Goal: Task Accomplishment & Management: Use online tool/utility

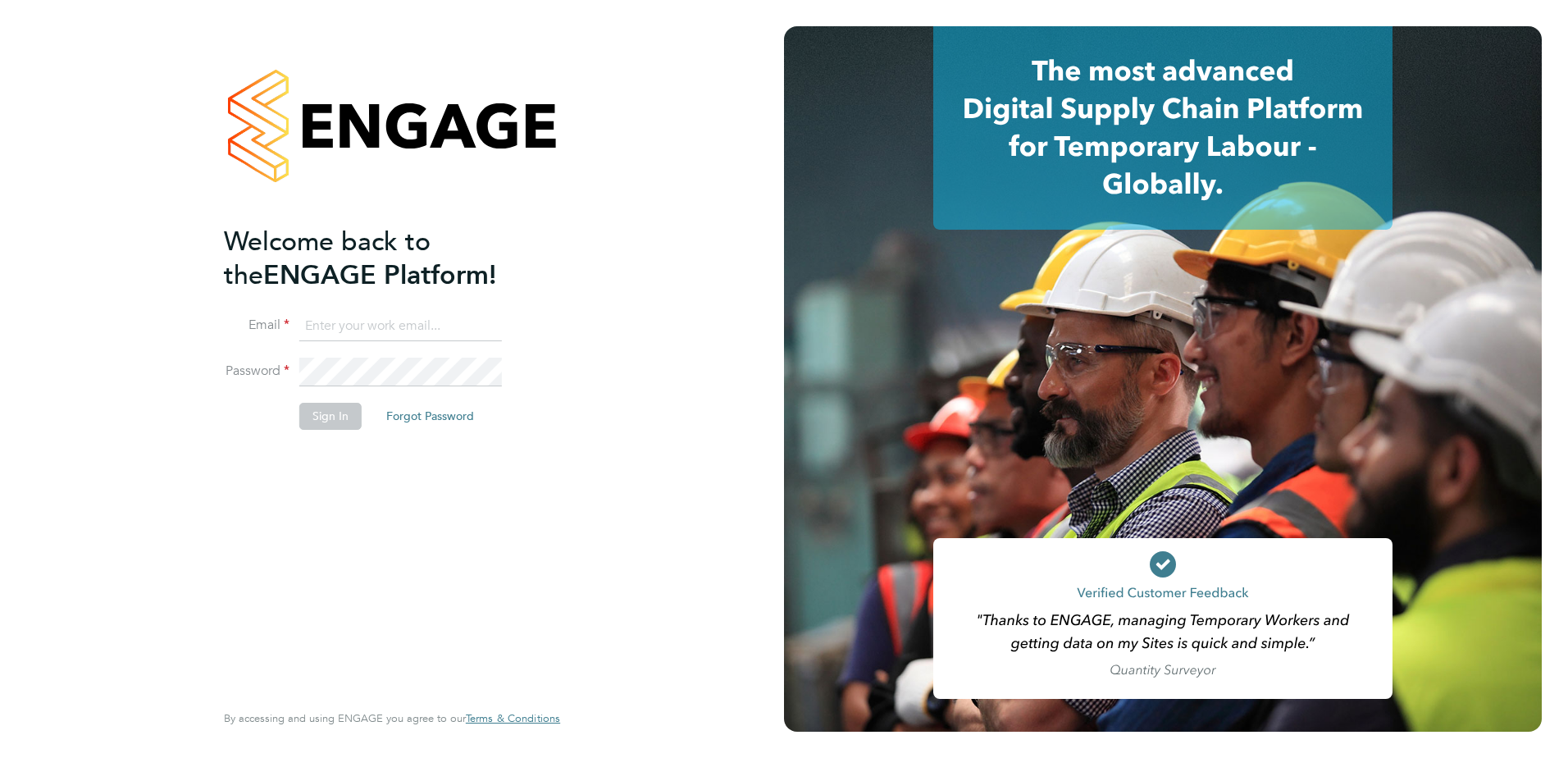
type input "naomi.mutter@vistry.co.uk"
click at [488, 321] on input "naomi.mutter@vistry.co.uk" at bounding box center [400, 326] width 202 height 30
click at [335, 415] on button "Sign In" at bounding box center [330, 416] width 62 height 26
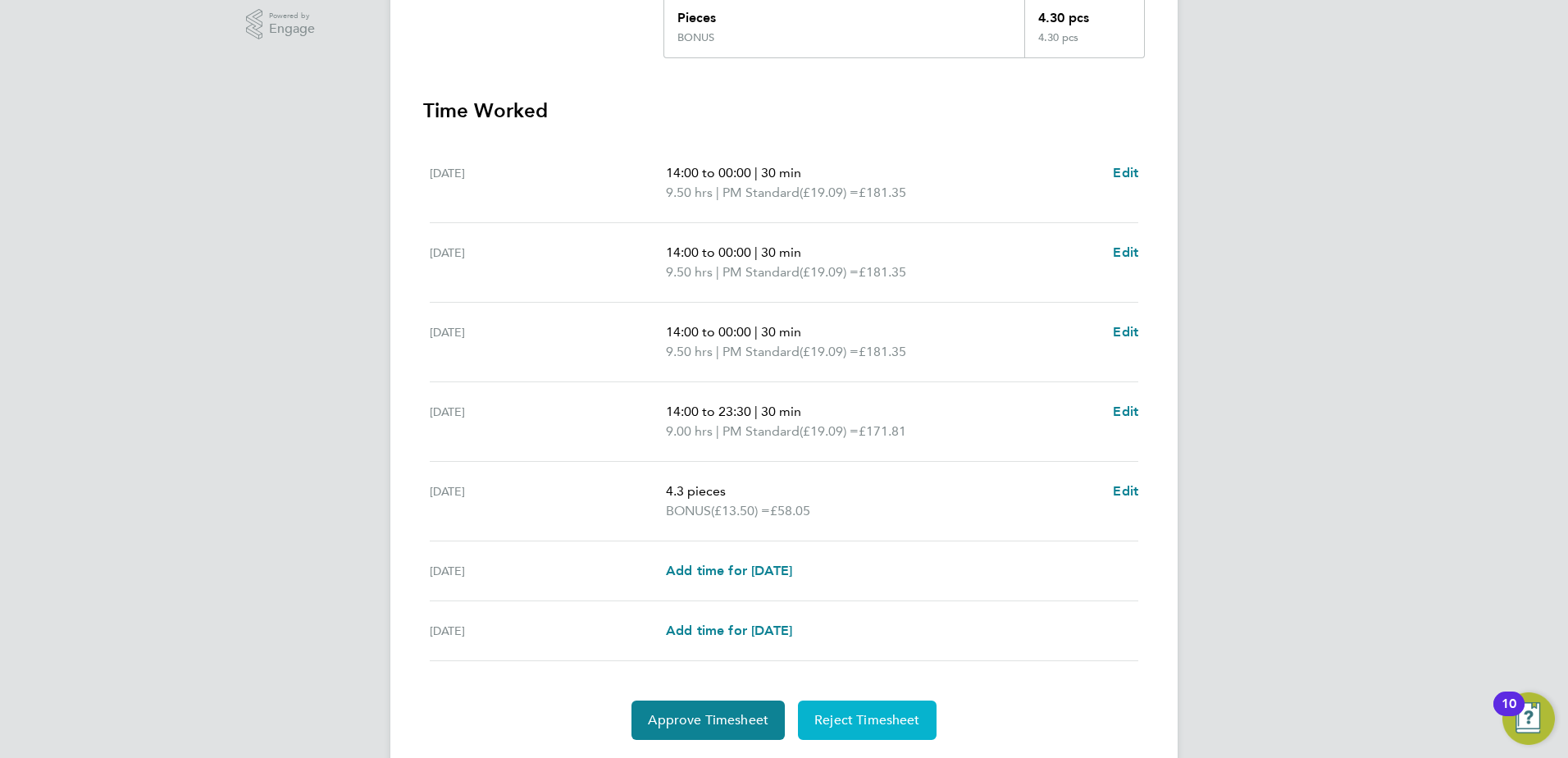
scroll to position [504, 0]
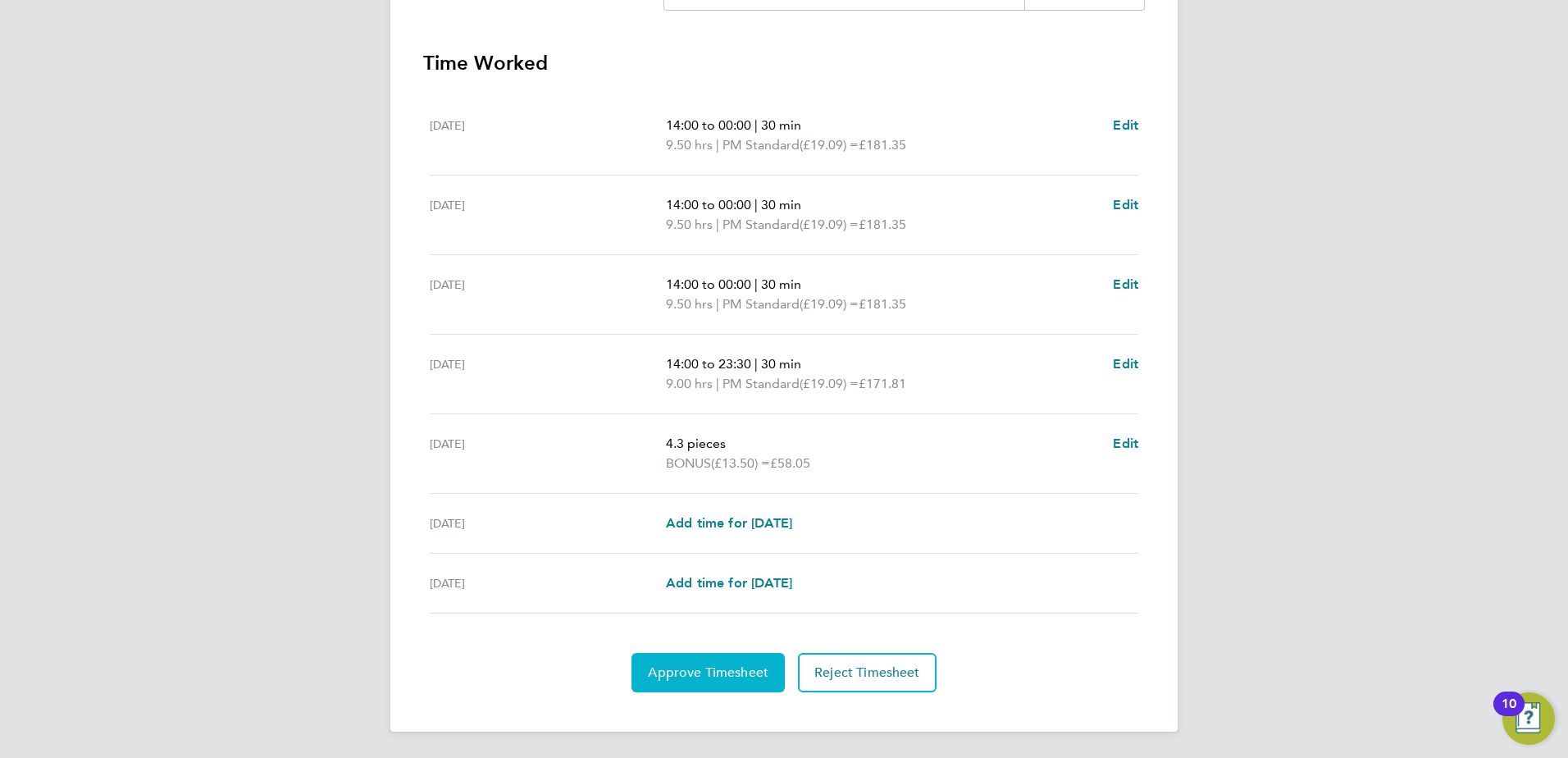
drag, startPoint x: 703, startPoint y: 662, endPoint x: 735, endPoint y: 643, distance: 37.2
click at [703, 662] on button "Approve Timesheet" at bounding box center [708, 673] width 154 height 39
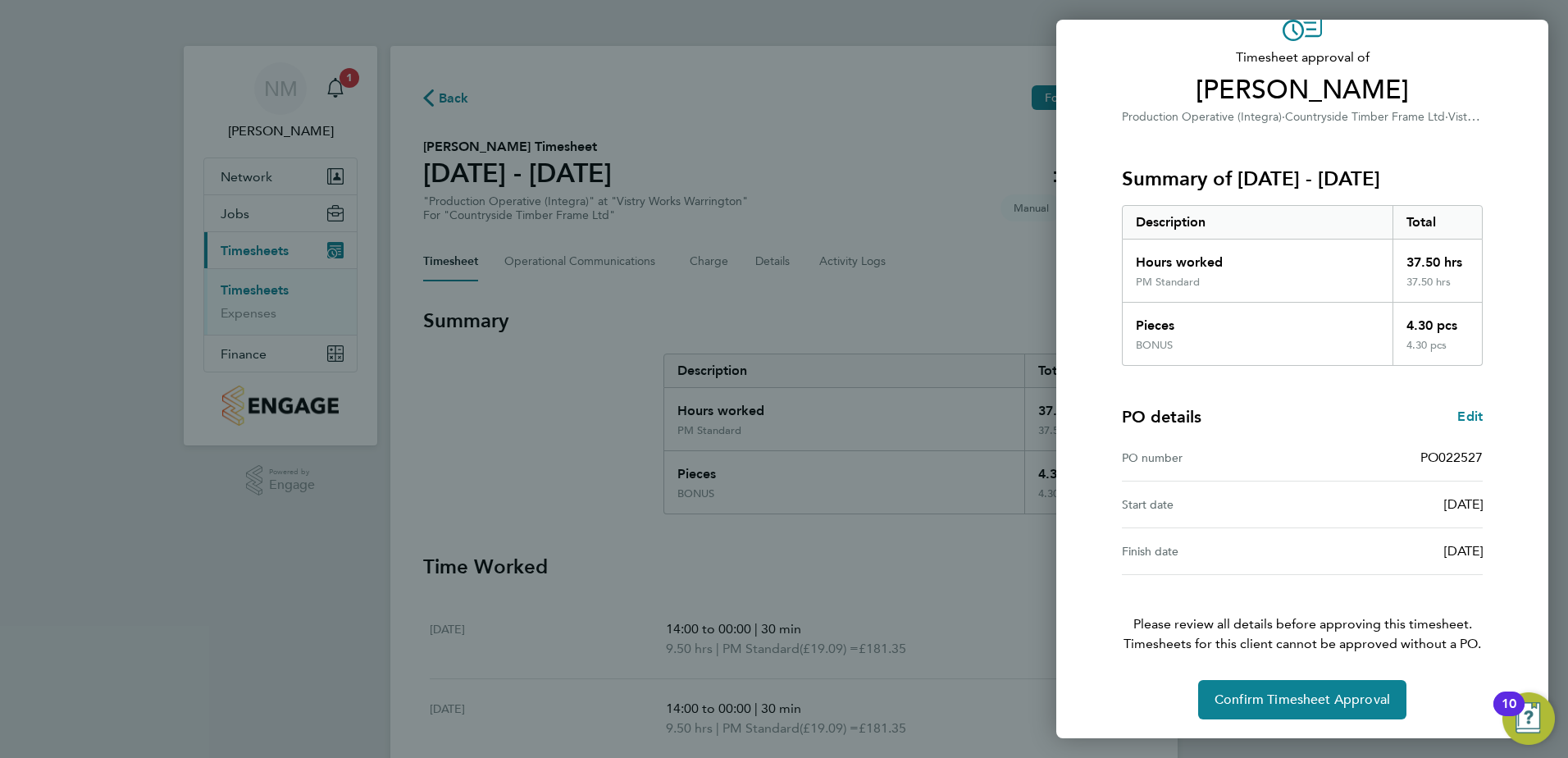
scroll to position [91, 0]
click at [1329, 699] on span "Confirm Timesheet Approval" at bounding box center [1303, 698] width 176 height 16
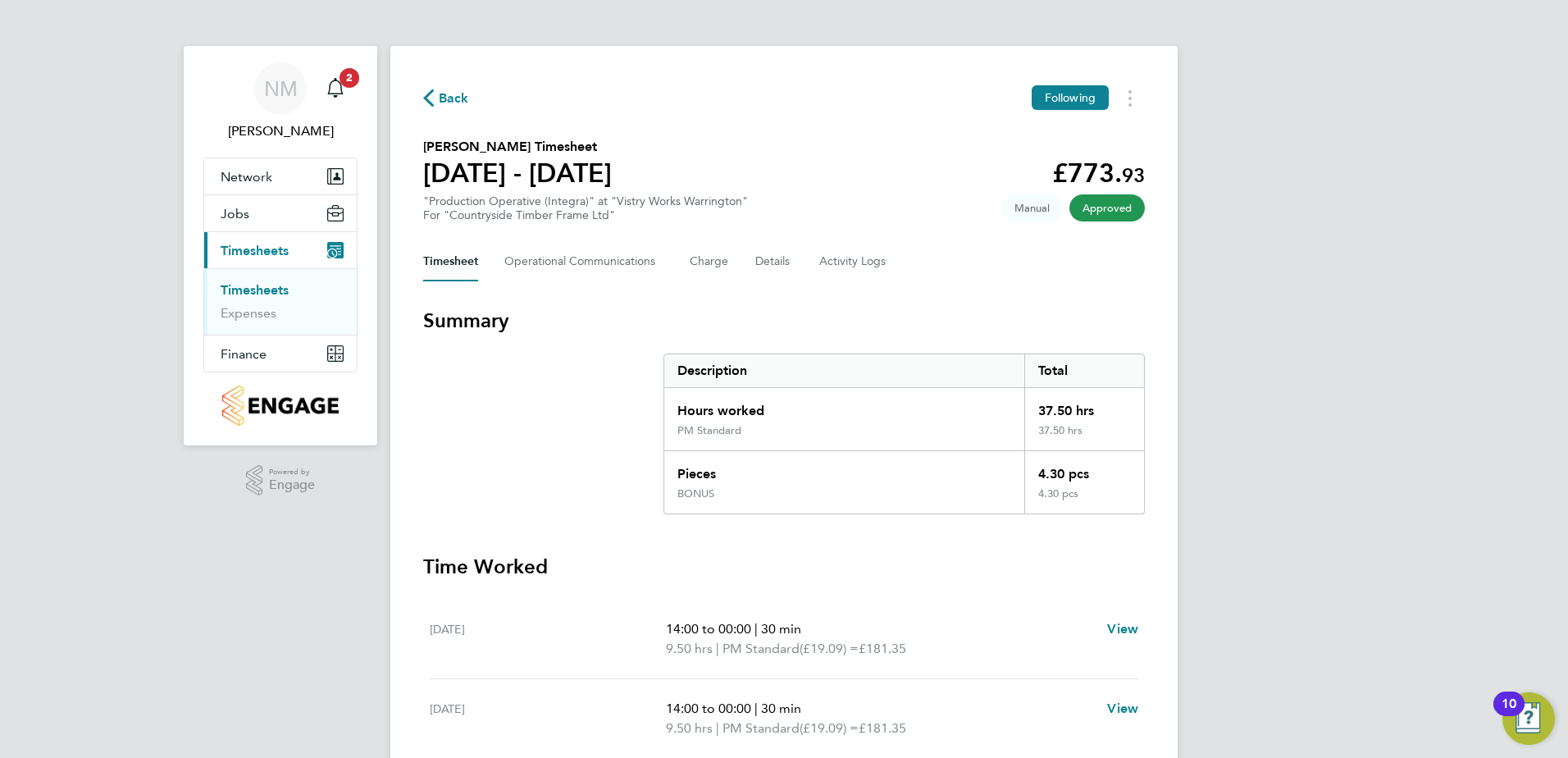
click at [452, 96] on span "Back" at bounding box center [454, 98] width 31 height 20
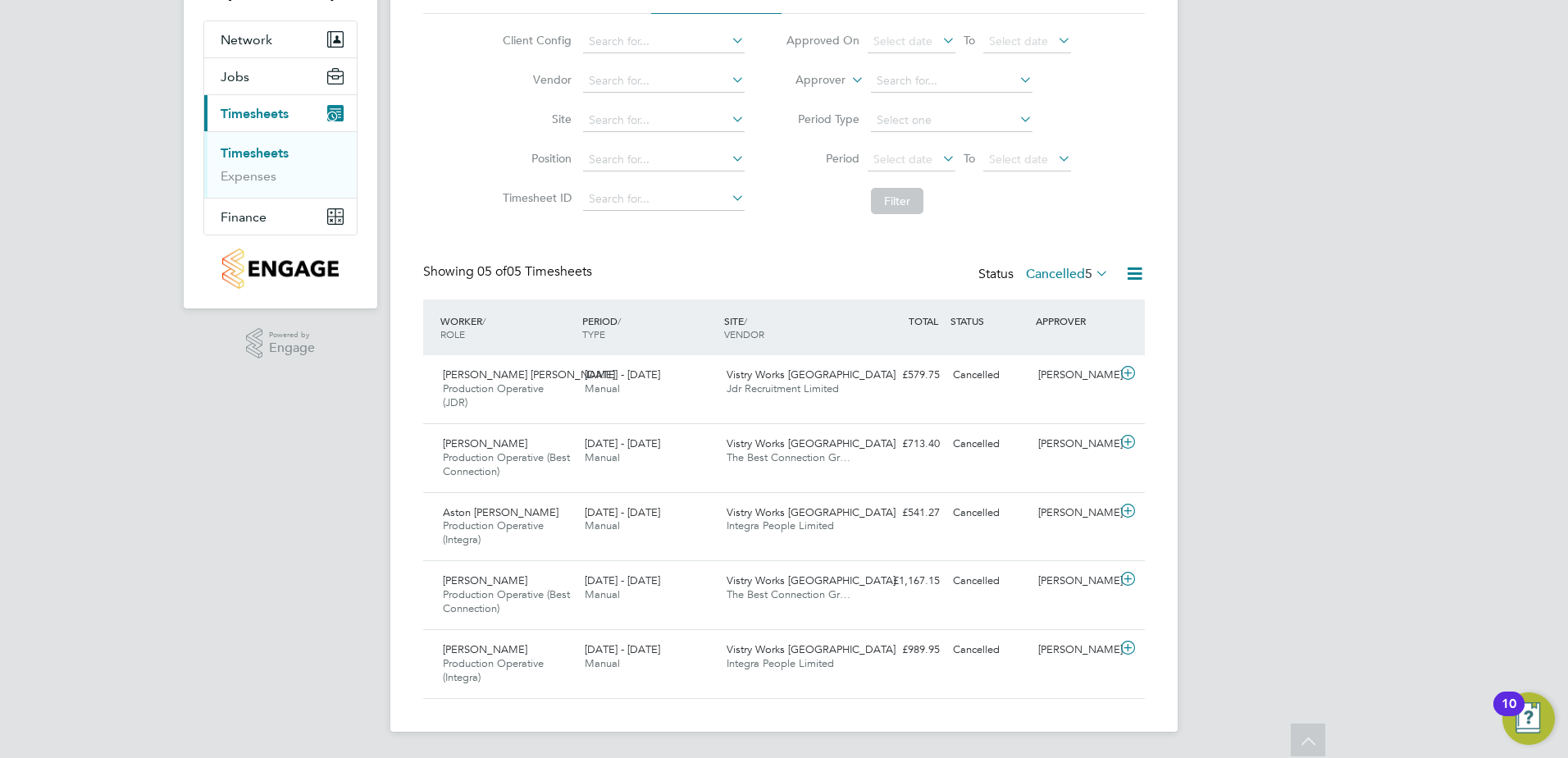
click at [1077, 278] on label "Cancelled 5" at bounding box center [1067, 273] width 83 height 16
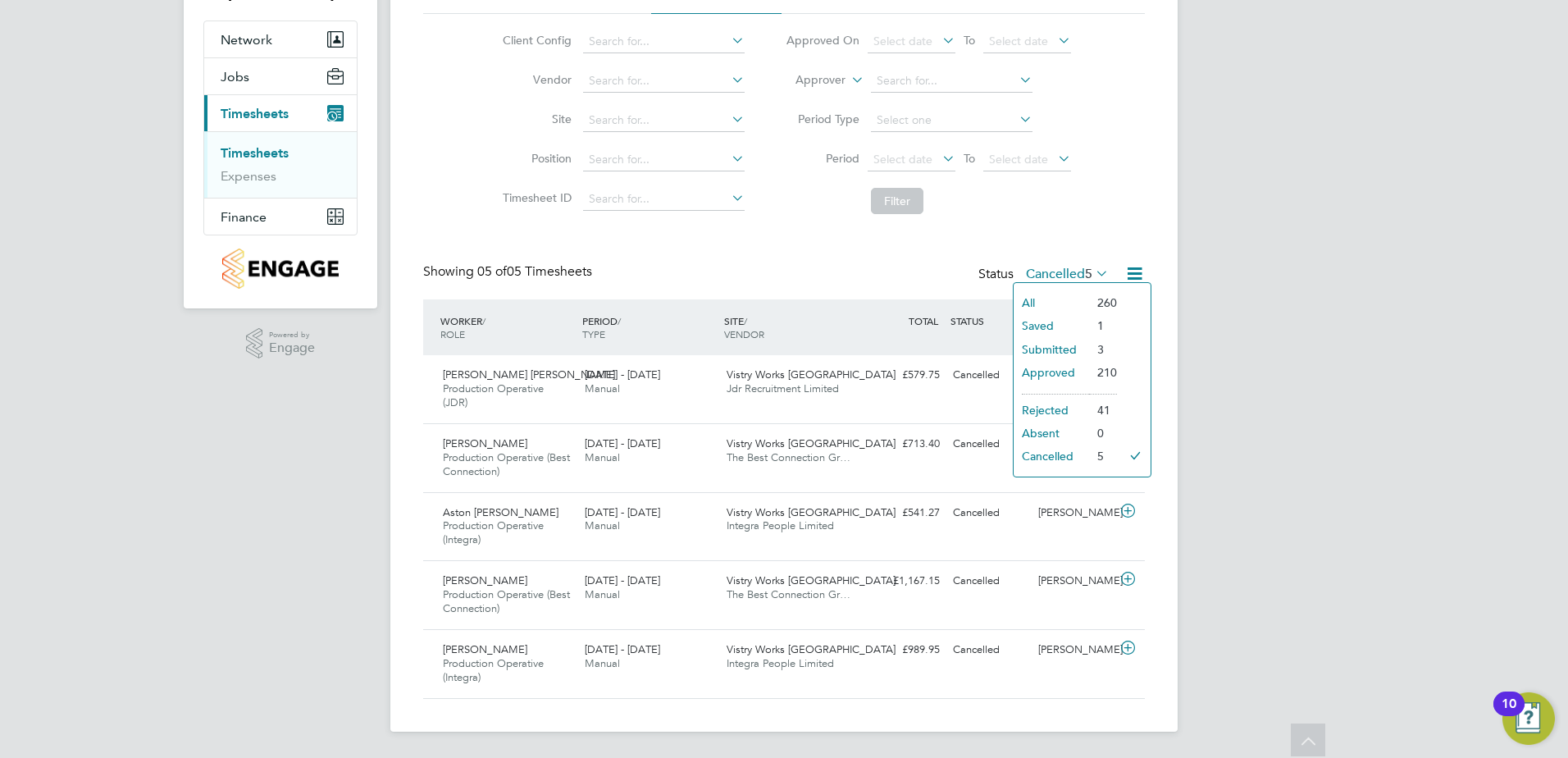
click at [1056, 341] on li "Submitted" at bounding box center [1051, 349] width 75 height 23
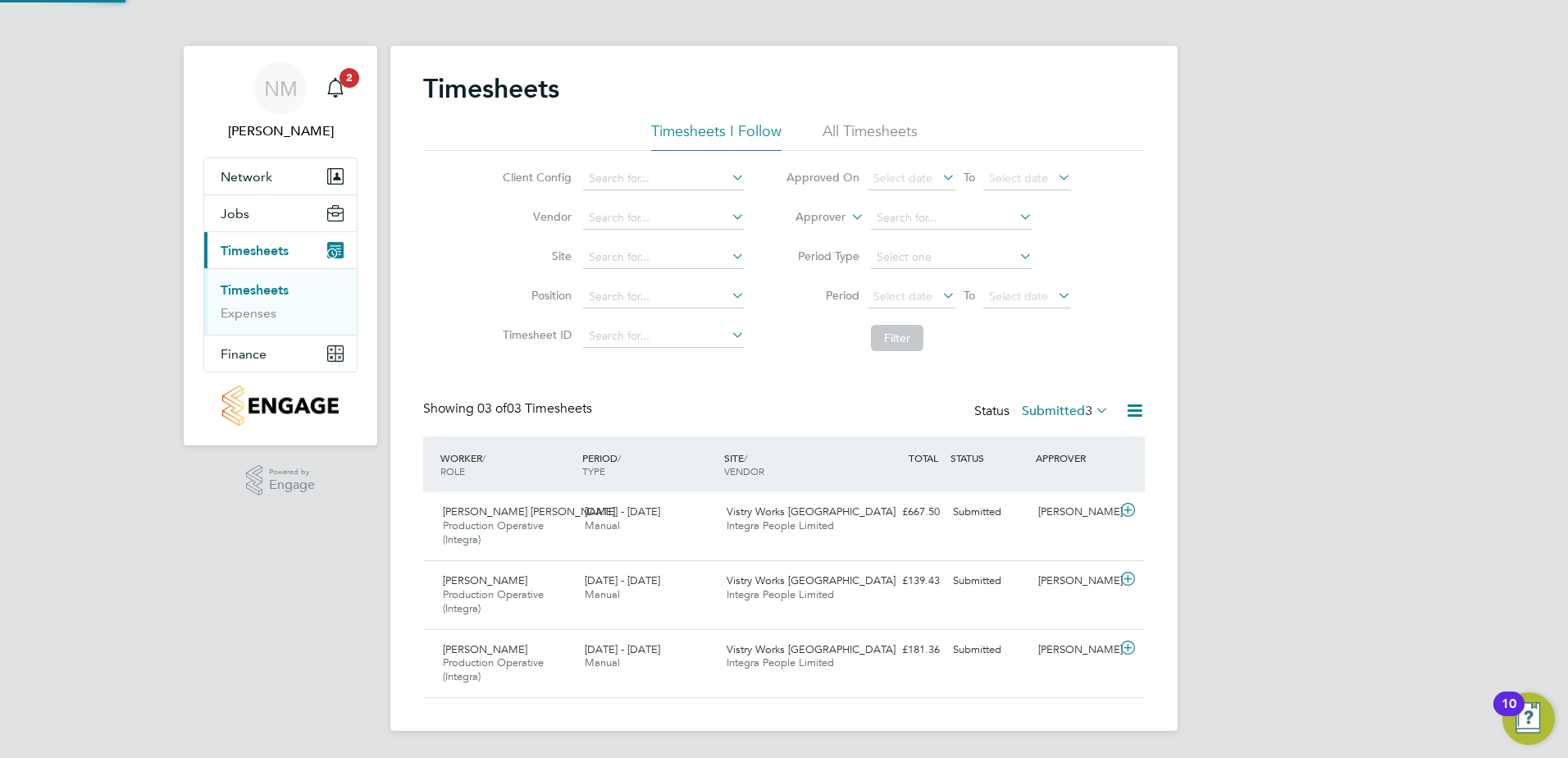
scroll to position [9, 9]
click at [1125, 509] on icon at bounding box center [1128, 510] width 20 height 13
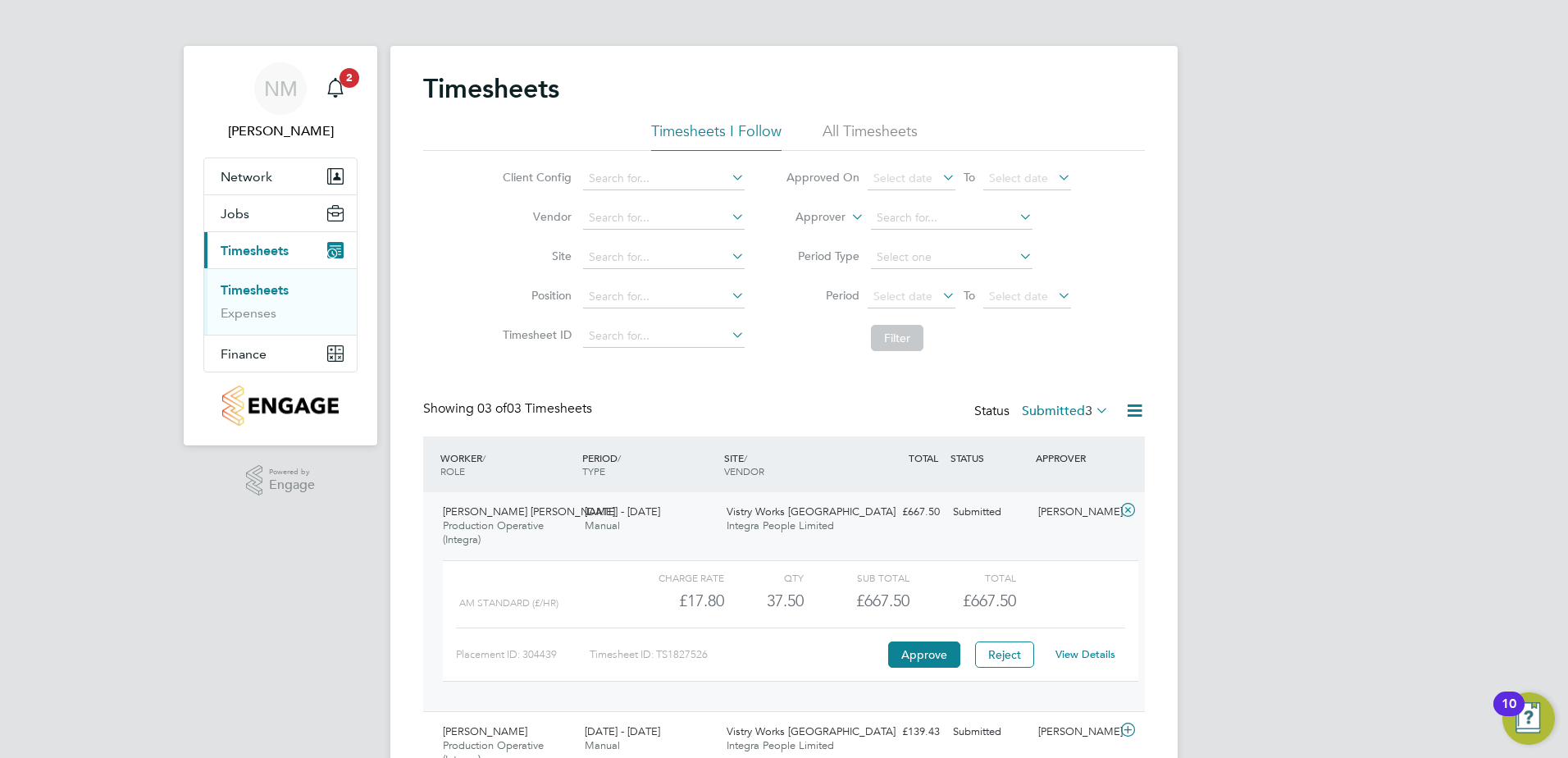
click at [1091, 653] on link "View Details" at bounding box center [1085, 654] width 60 height 14
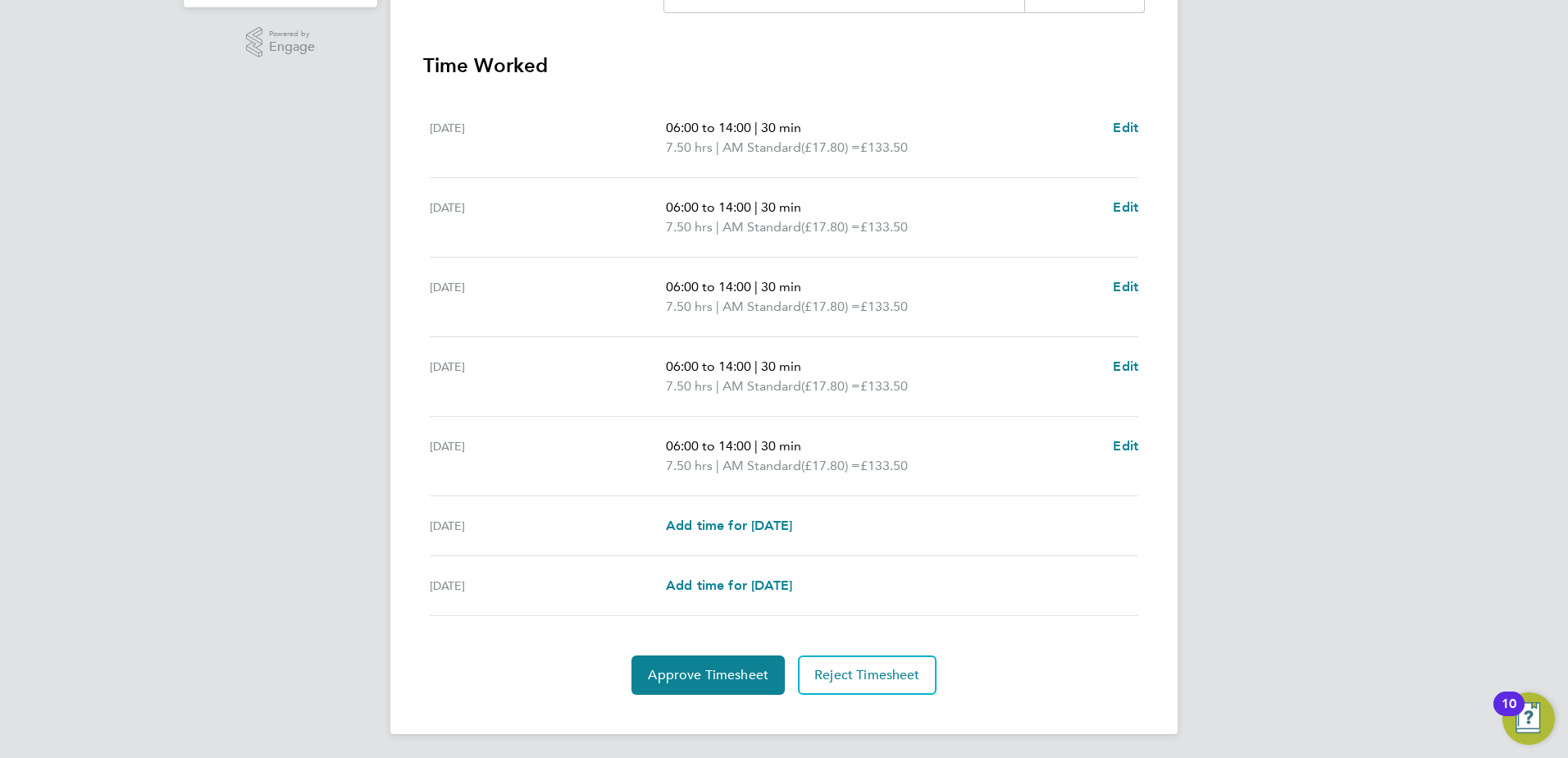
scroll to position [440, 0]
drag, startPoint x: 706, startPoint y: 662, endPoint x: 715, endPoint y: 658, distance: 9.8
click at [706, 662] on button "Approve Timesheet" at bounding box center [708, 673] width 154 height 39
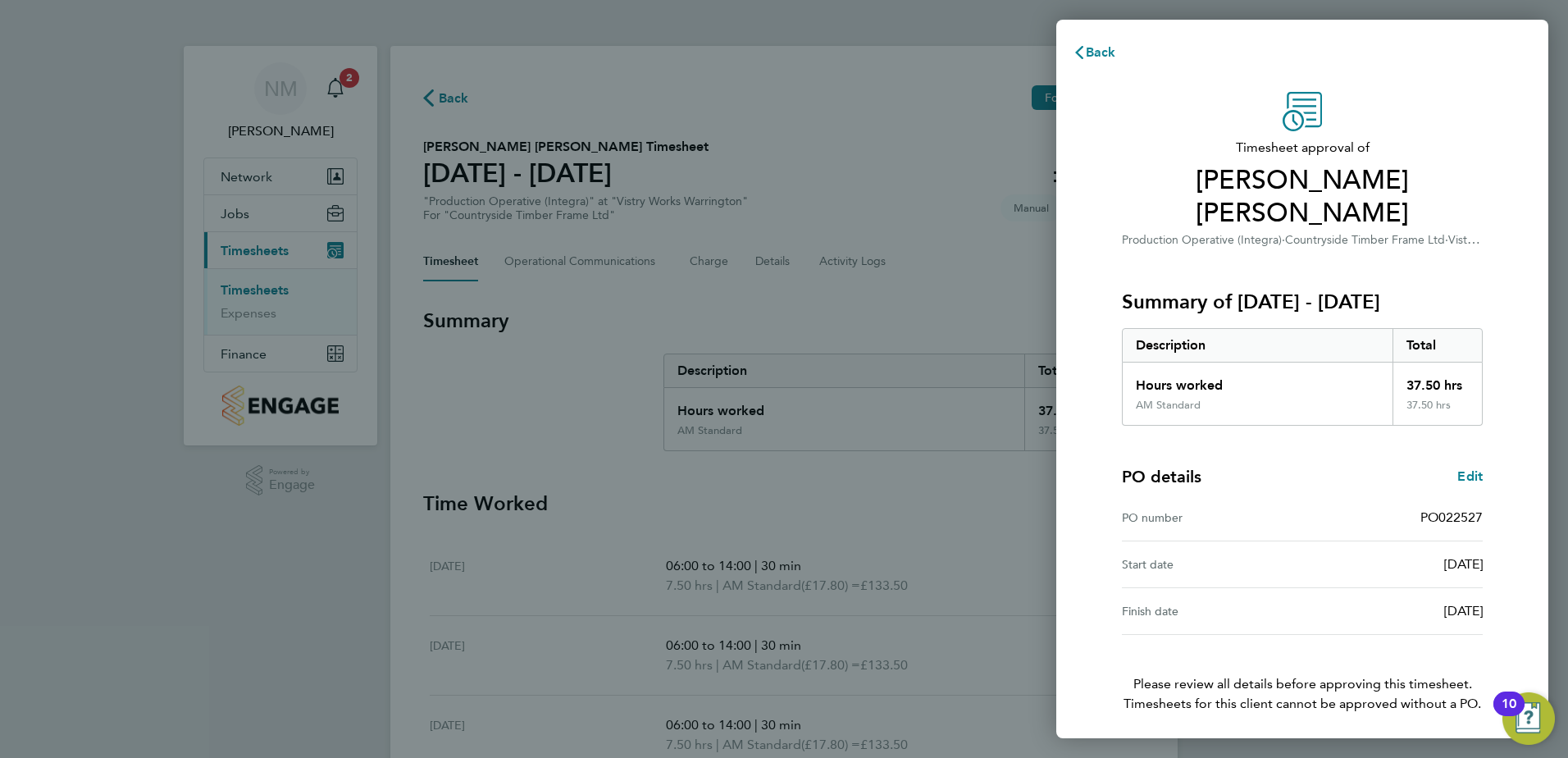
scroll to position [28, 0]
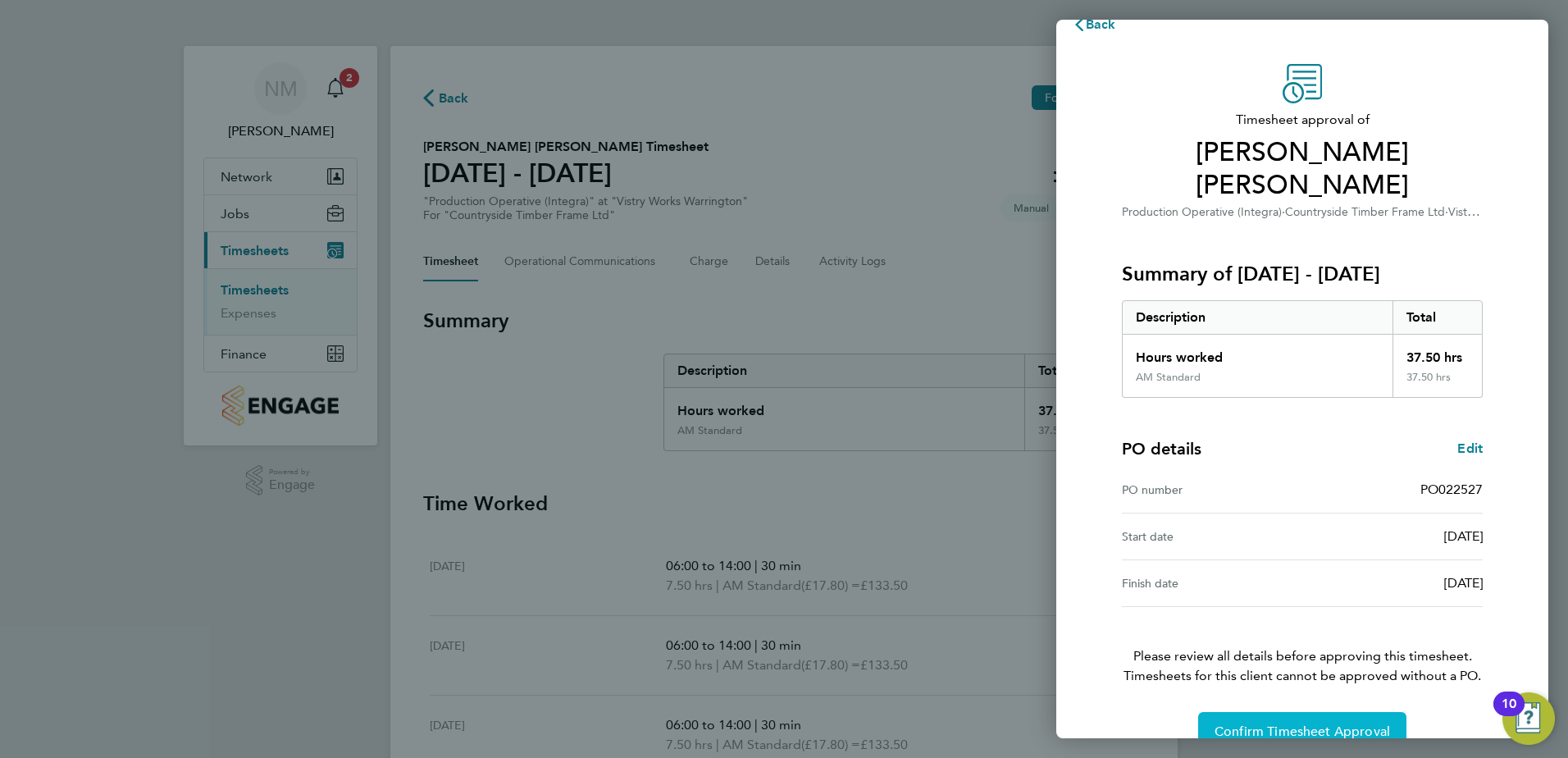
click at [1320, 723] on span "Confirm Timesheet Approval" at bounding box center [1303, 731] width 176 height 16
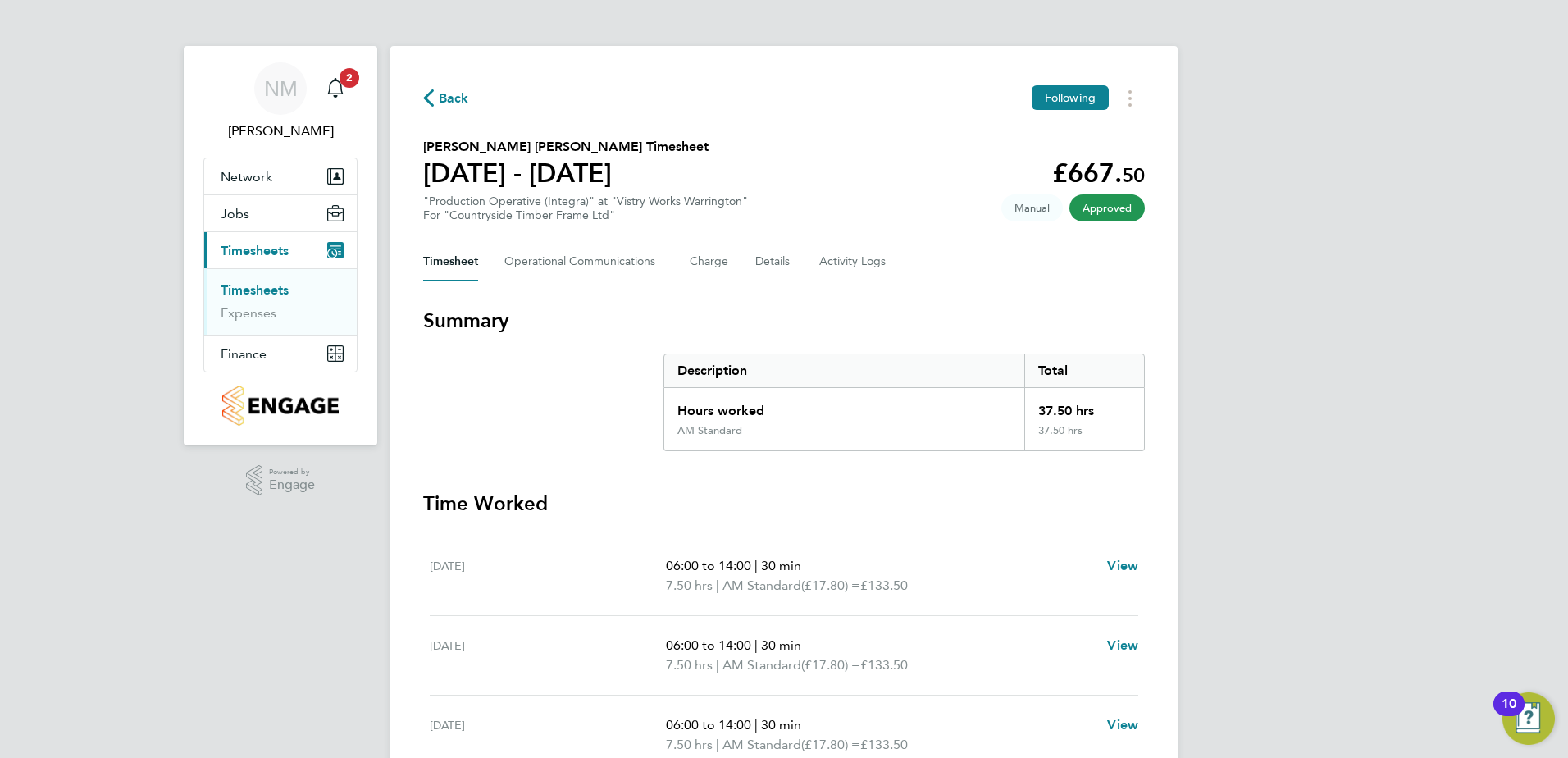
click at [455, 96] on span "Back" at bounding box center [454, 98] width 31 height 20
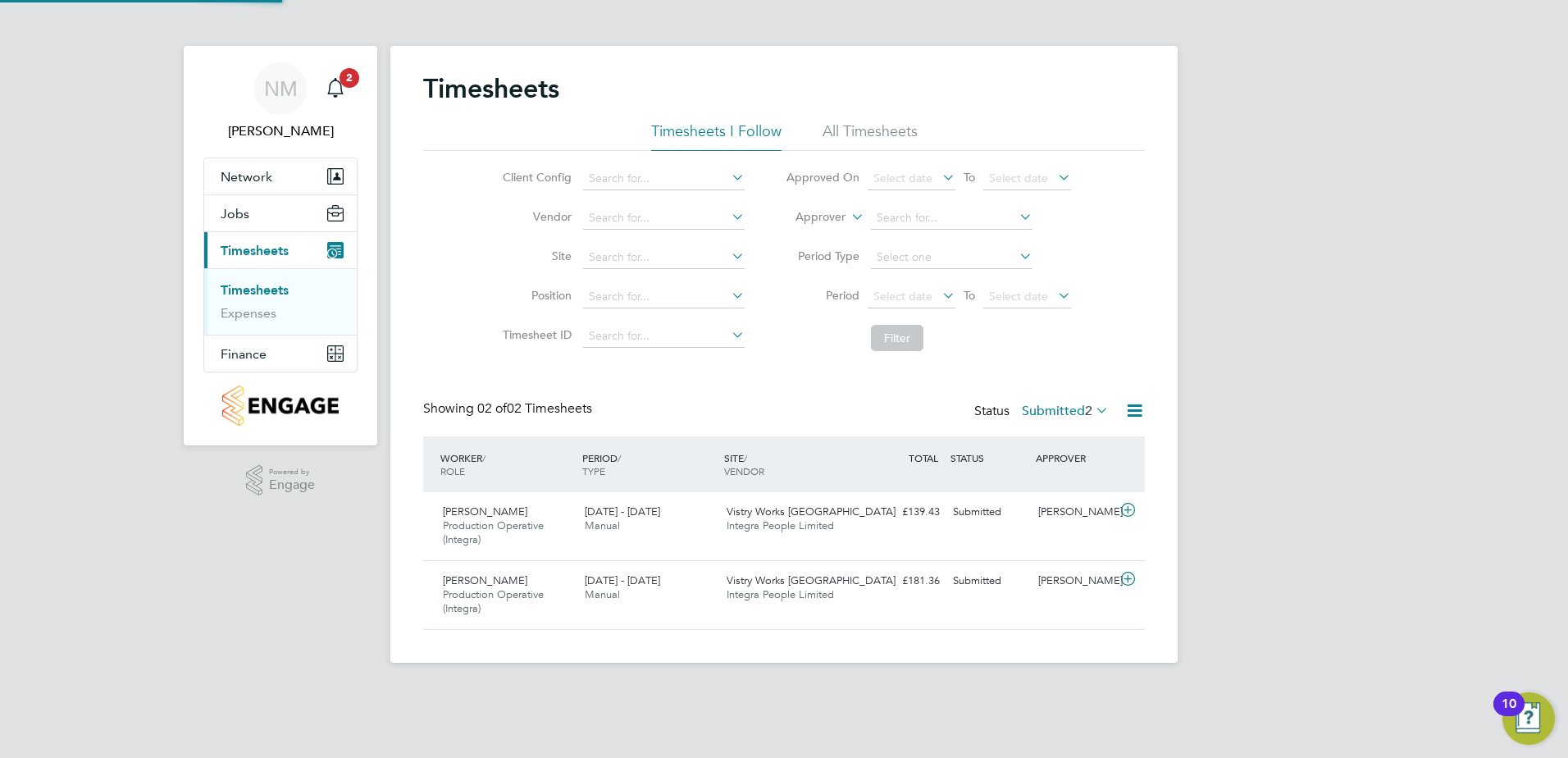
scroll to position [42, 143]
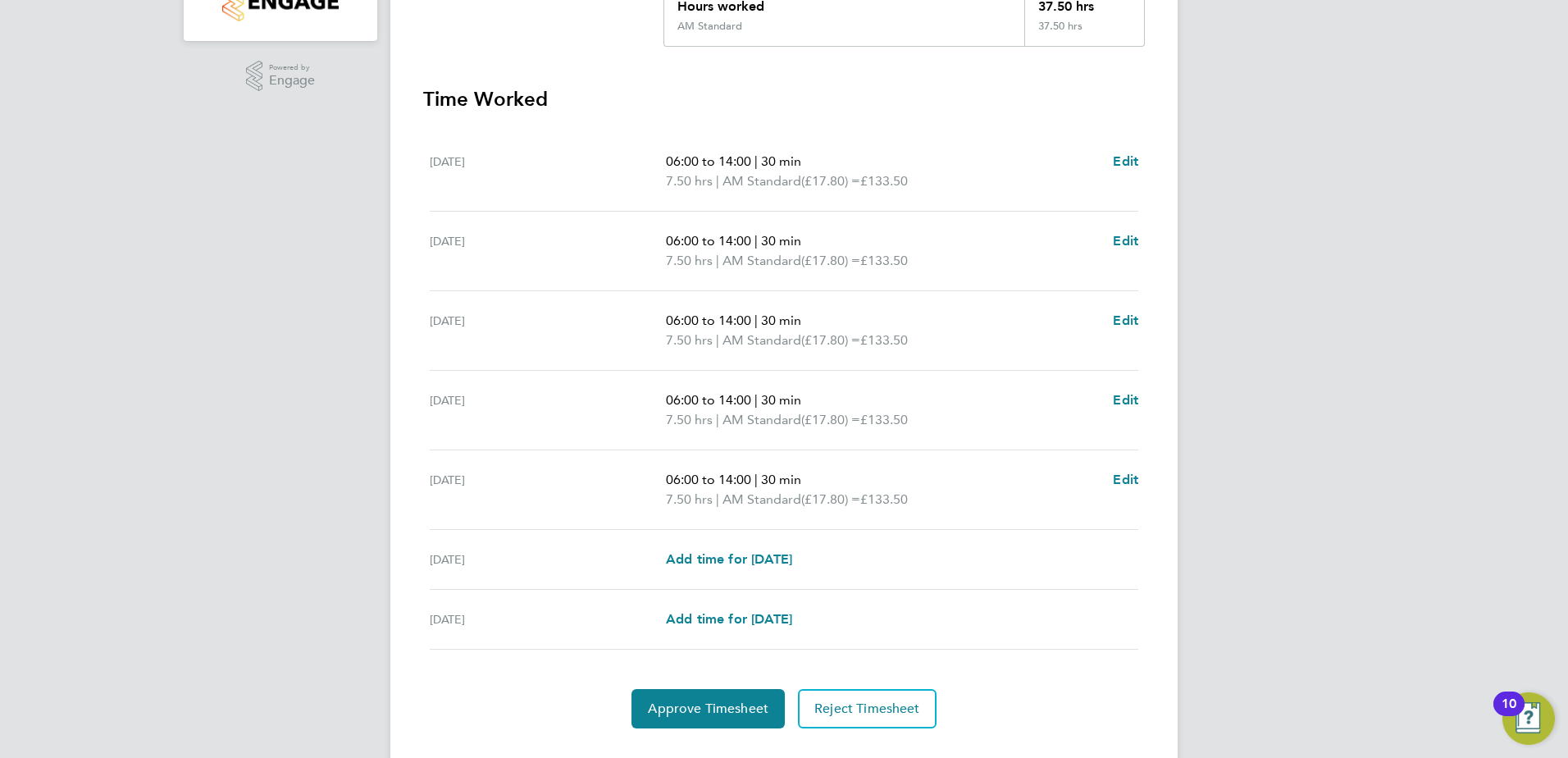
scroll to position [410, 0]
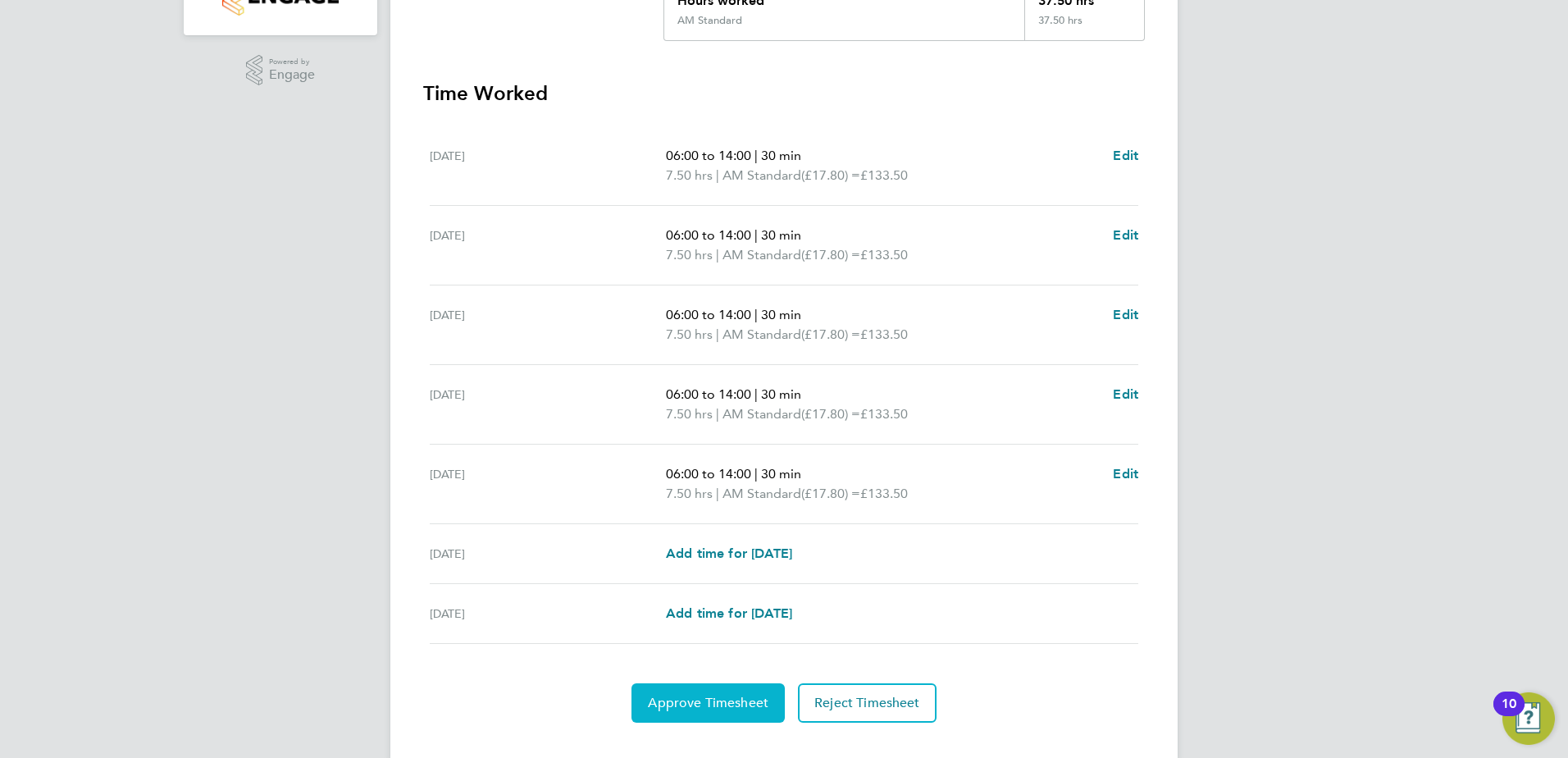
click at [680, 697] on span "Approve Timesheet" at bounding box center [708, 703] width 120 height 16
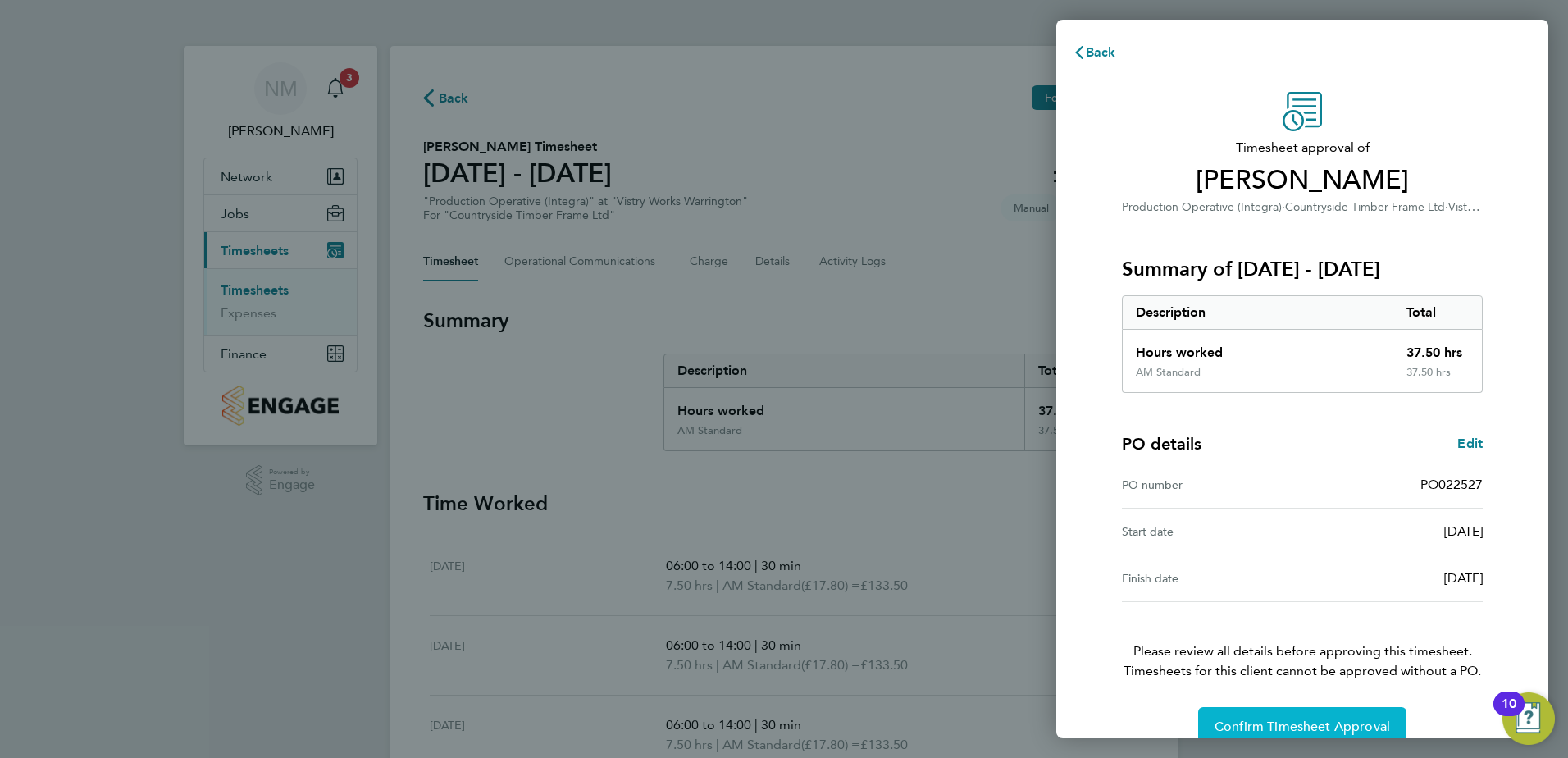
click at [1274, 717] on button "Confirm Timesheet Approval" at bounding box center [1303, 726] width 208 height 39
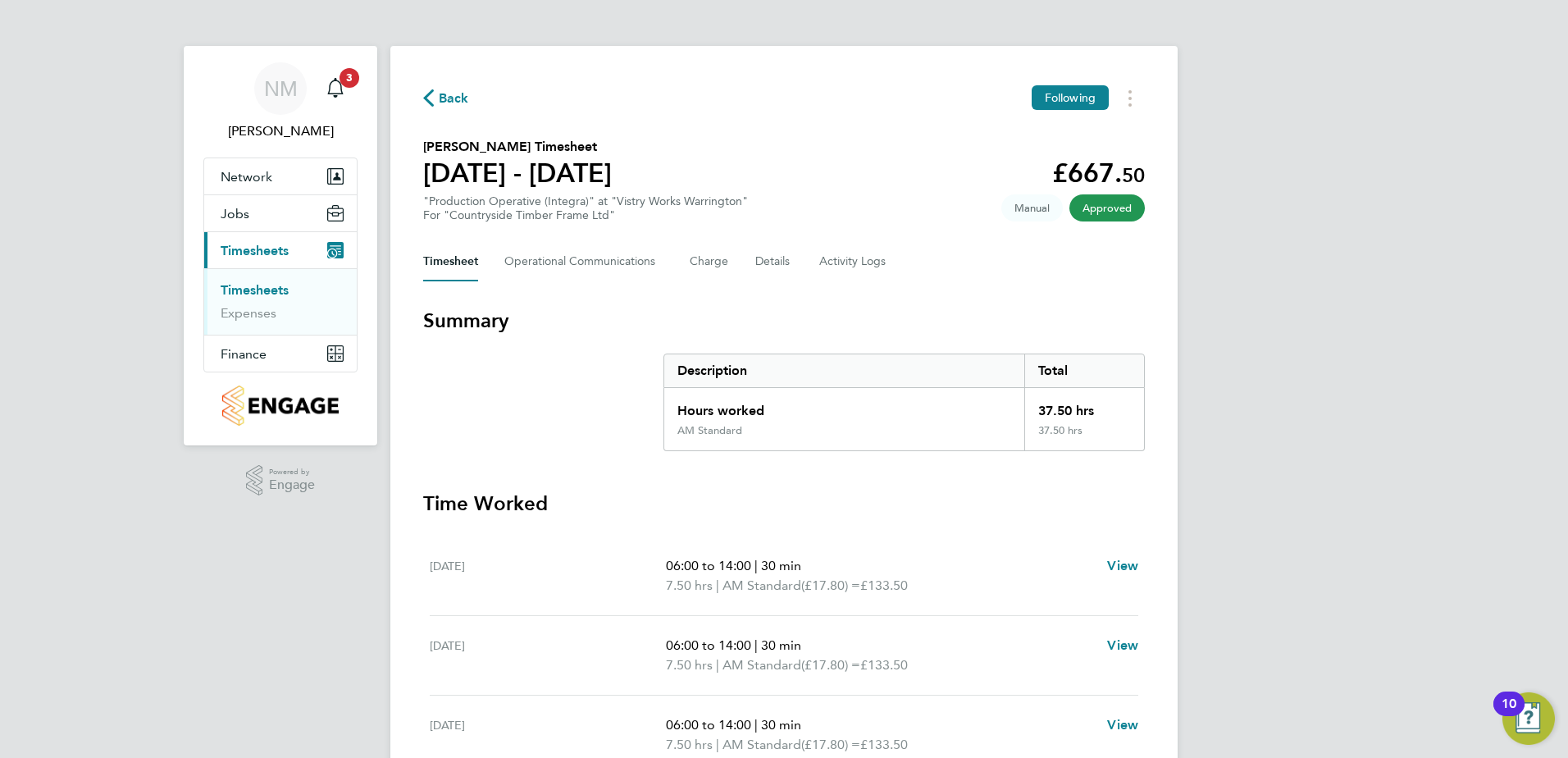
click at [437, 101] on span "Back" at bounding box center [446, 97] width 46 height 15
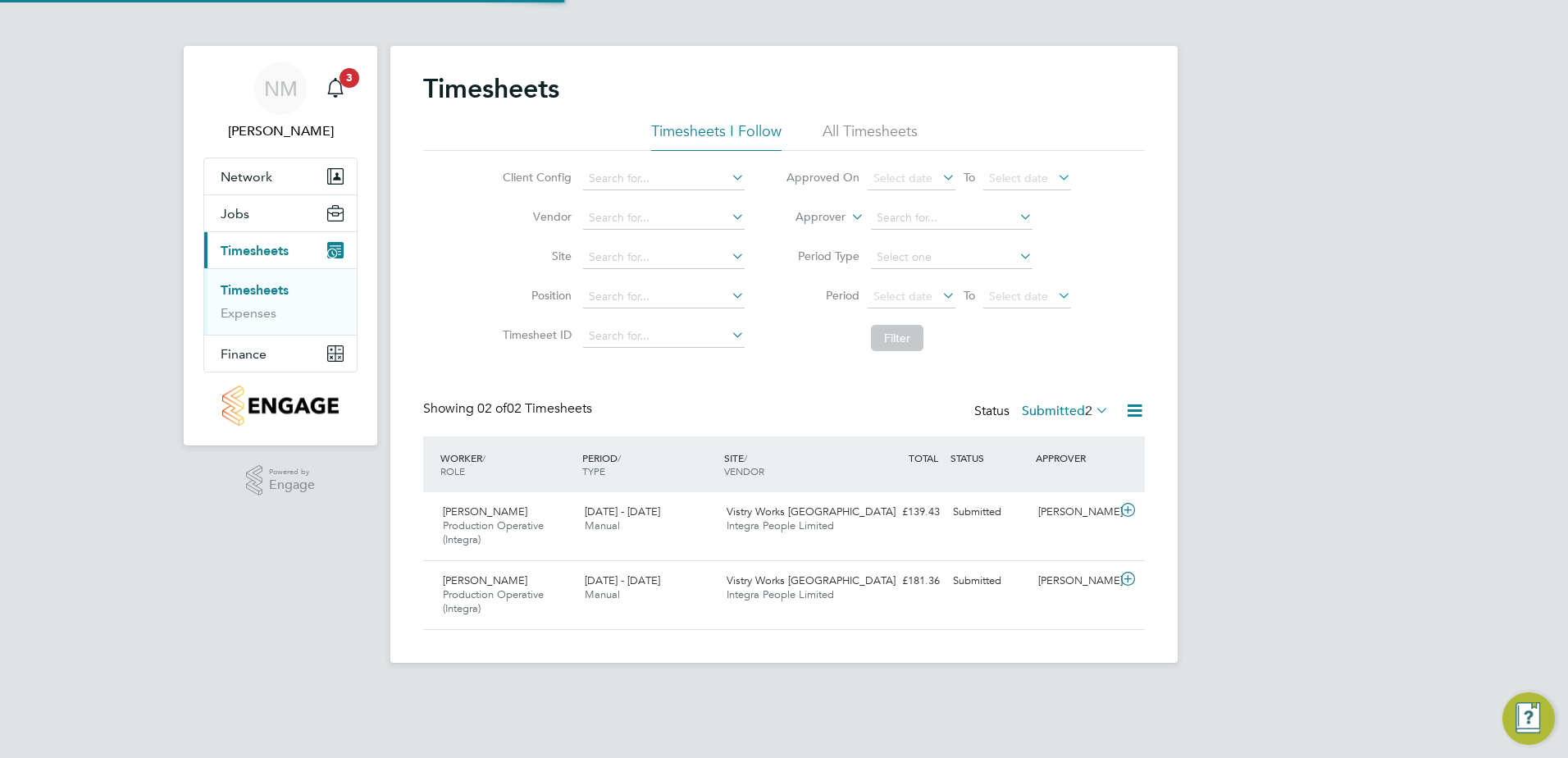
scroll to position [42, 143]
